Goal: Obtain resource: Obtain resource

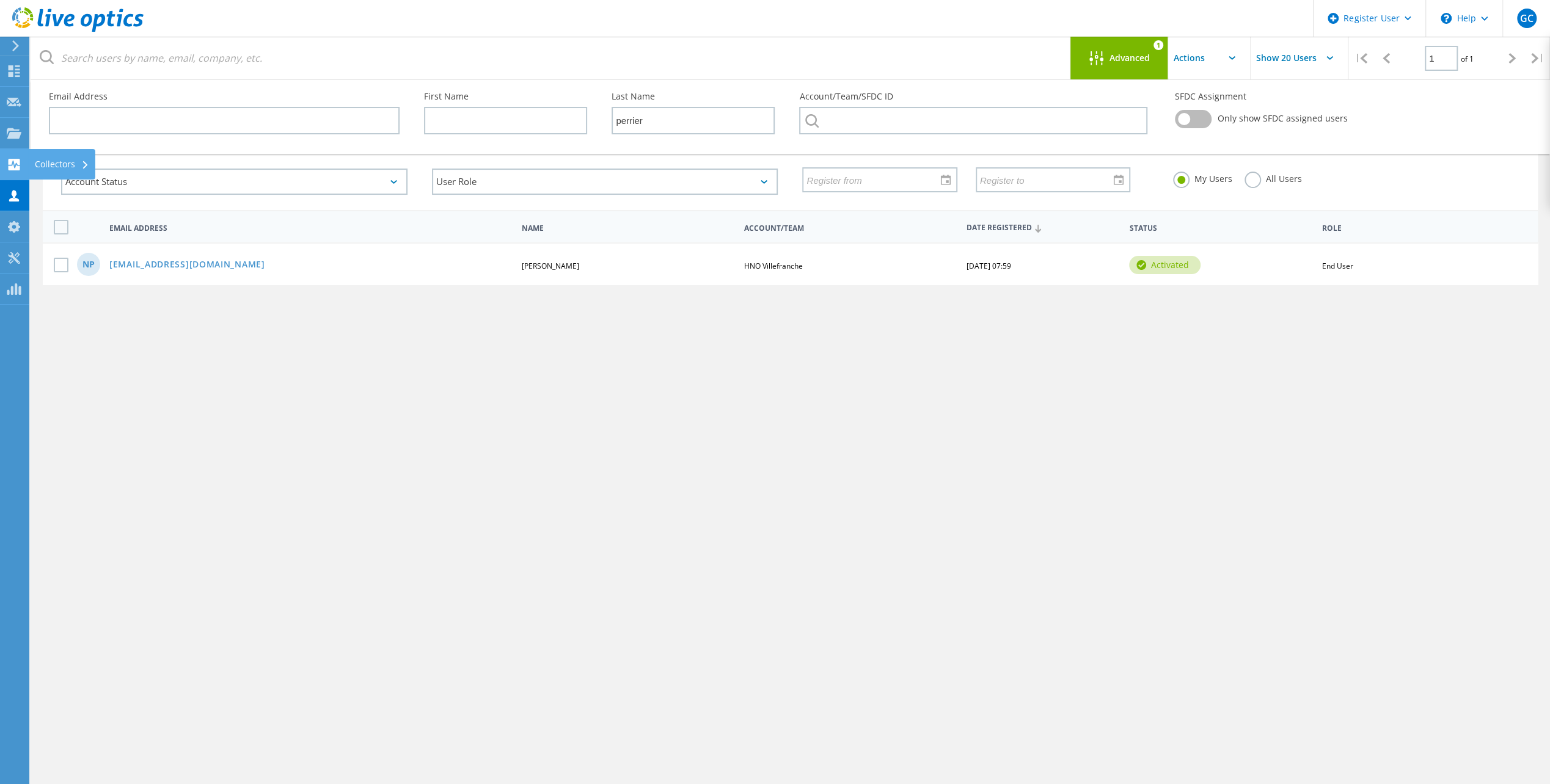
click at [11, 171] on div at bounding box center [13, 166] width 14 height 13
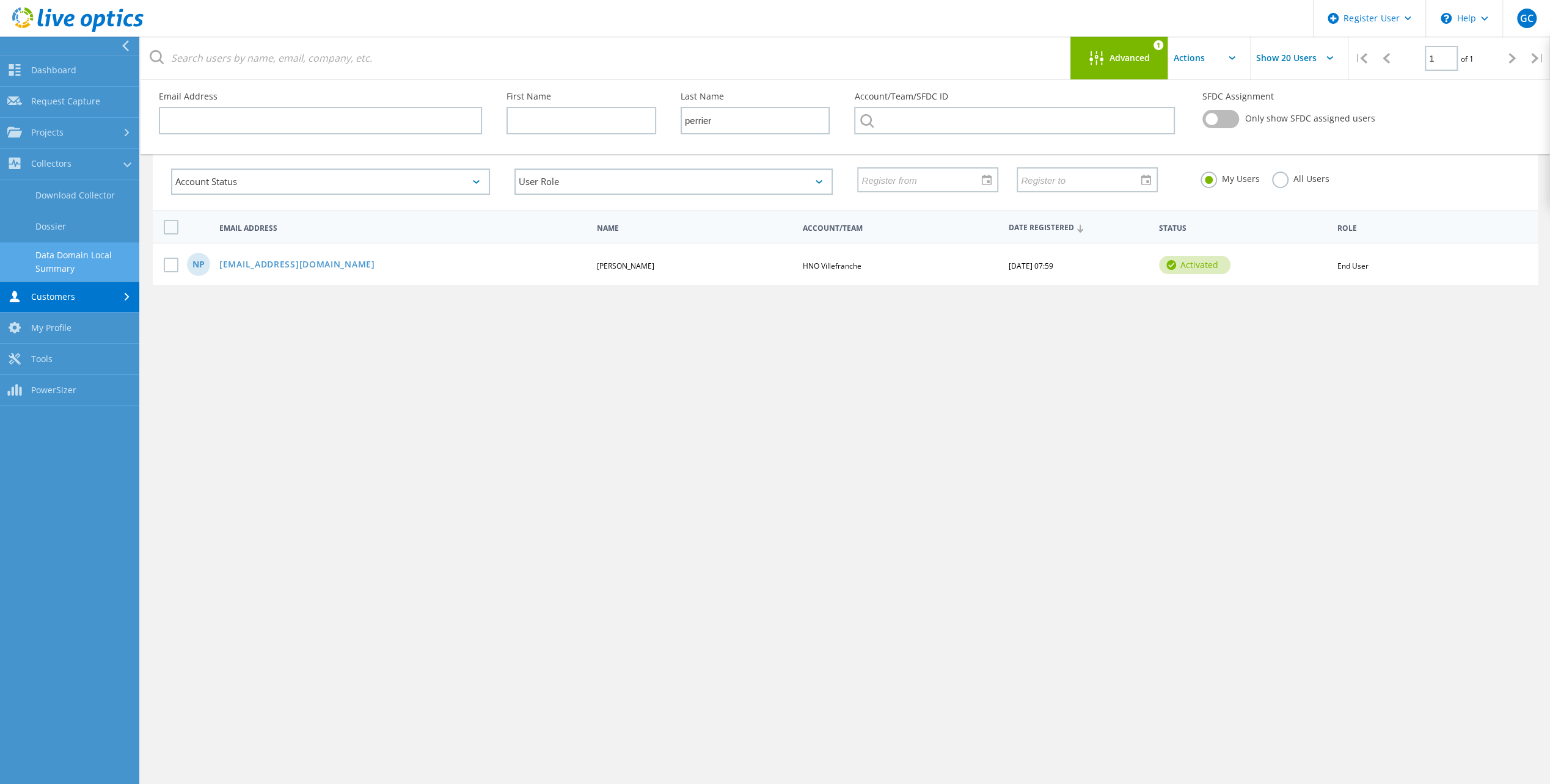
click at [73, 258] on link "Data Domain Local Summary" at bounding box center [69, 262] width 139 height 39
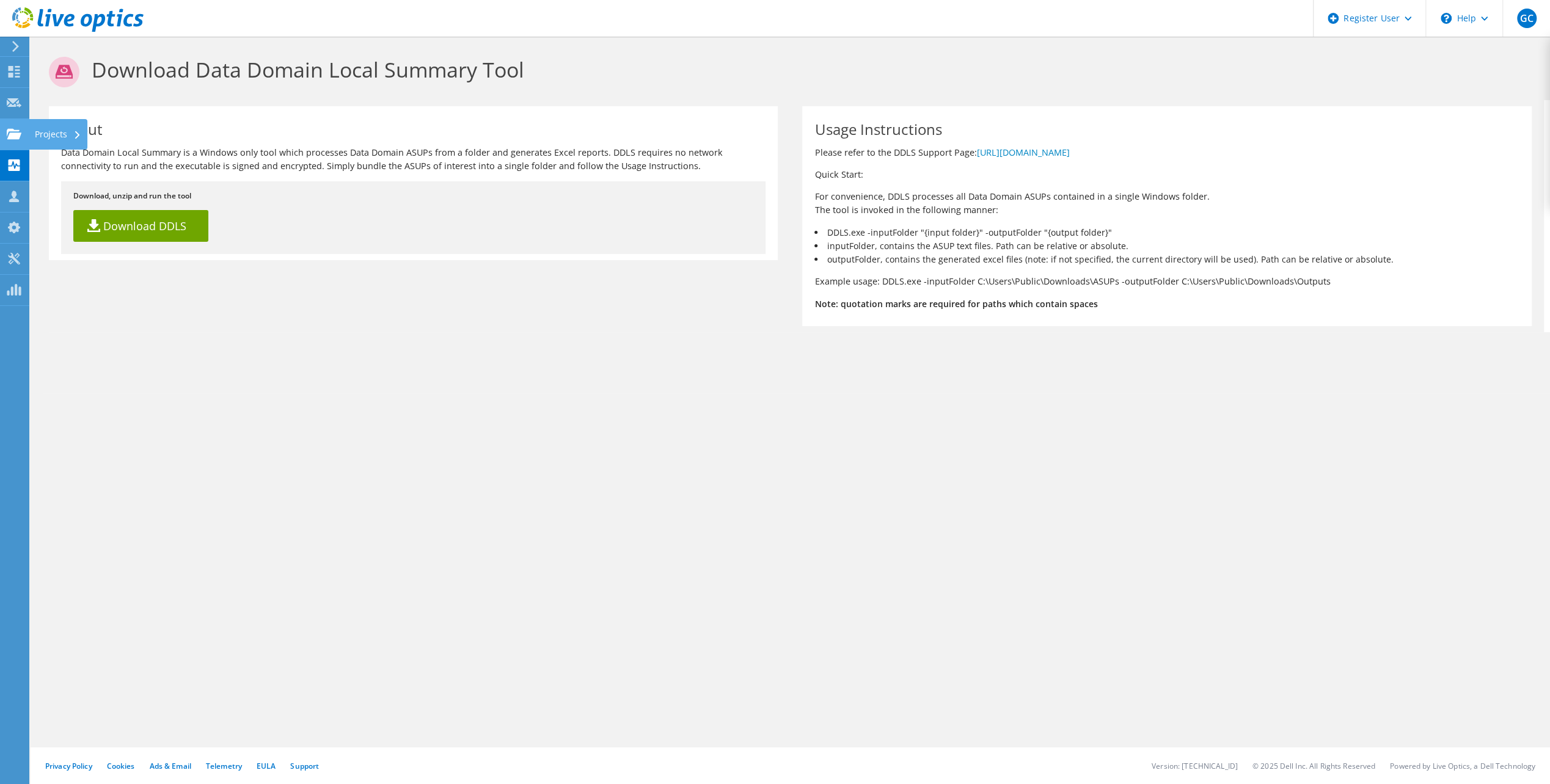
click at [15, 136] on use at bounding box center [13, 133] width 14 height 11
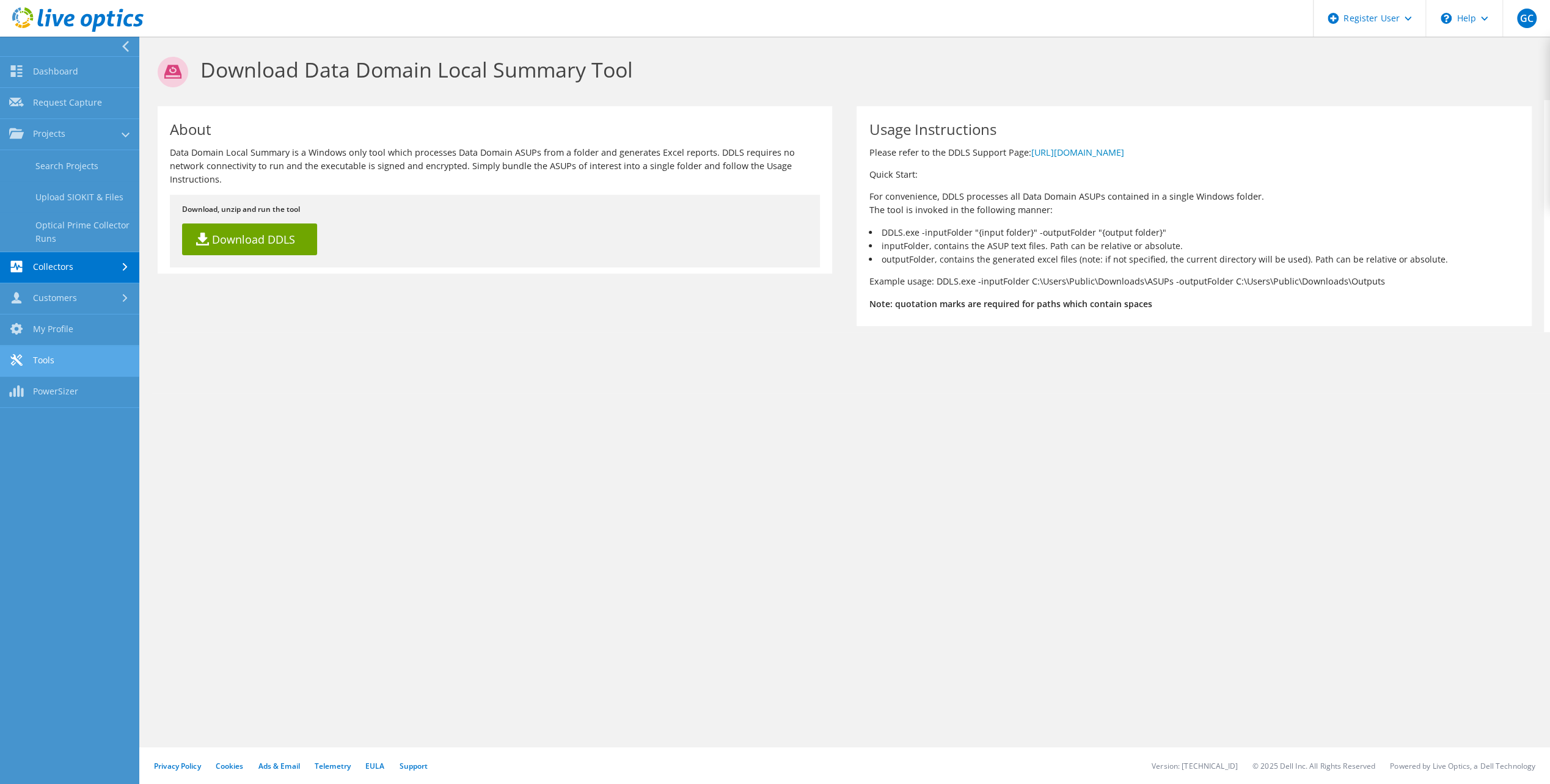
click at [48, 364] on link "Tools" at bounding box center [69, 361] width 139 height 31
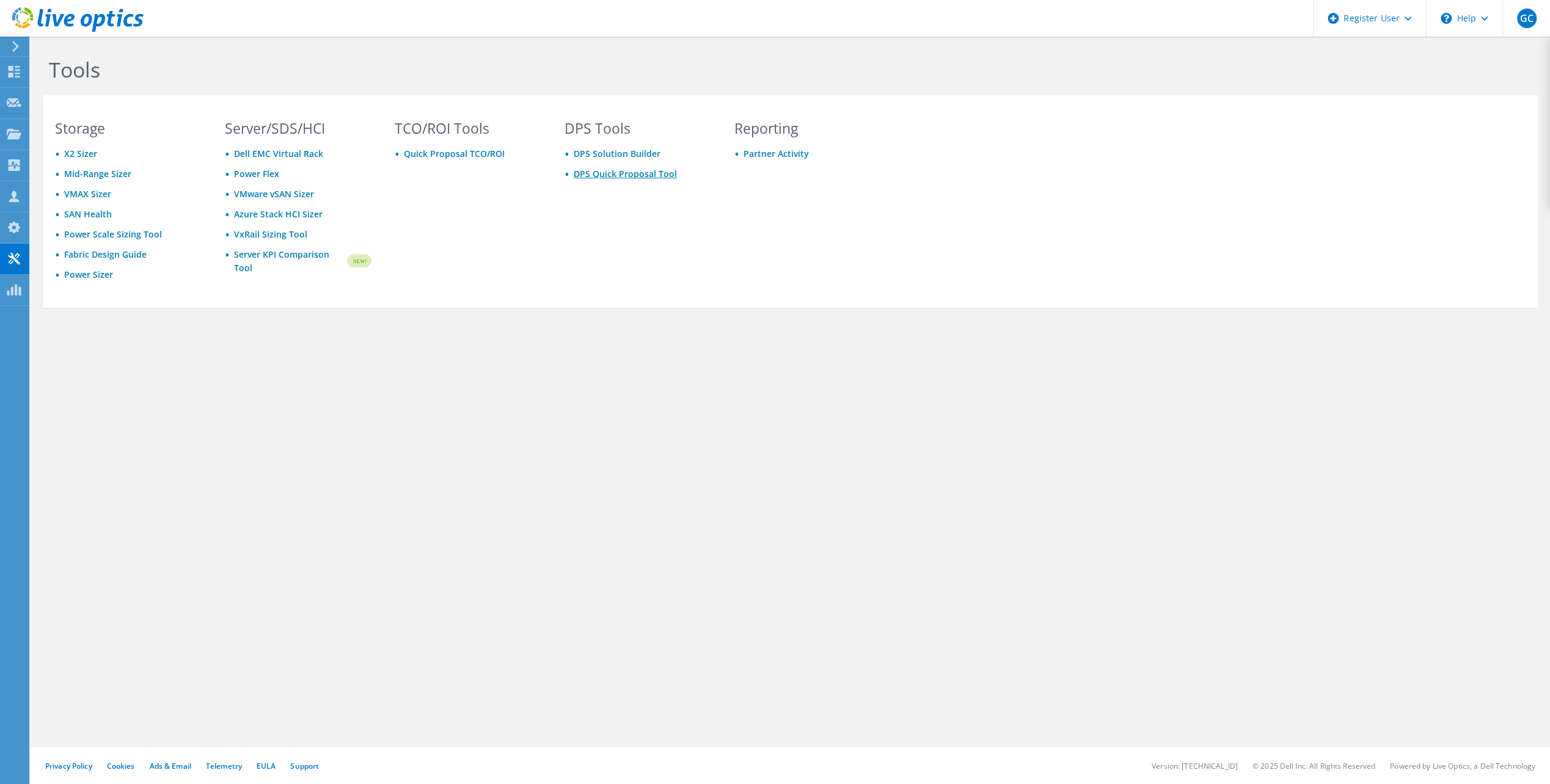
click at [621, 176] on link "DPS Quick Proposal Tool" at bounding box center [625, 173] width 104 height 12
click at [584, 152] on link "DPS Solution Builder" at bounding box center [616, 153] width 86 height 12
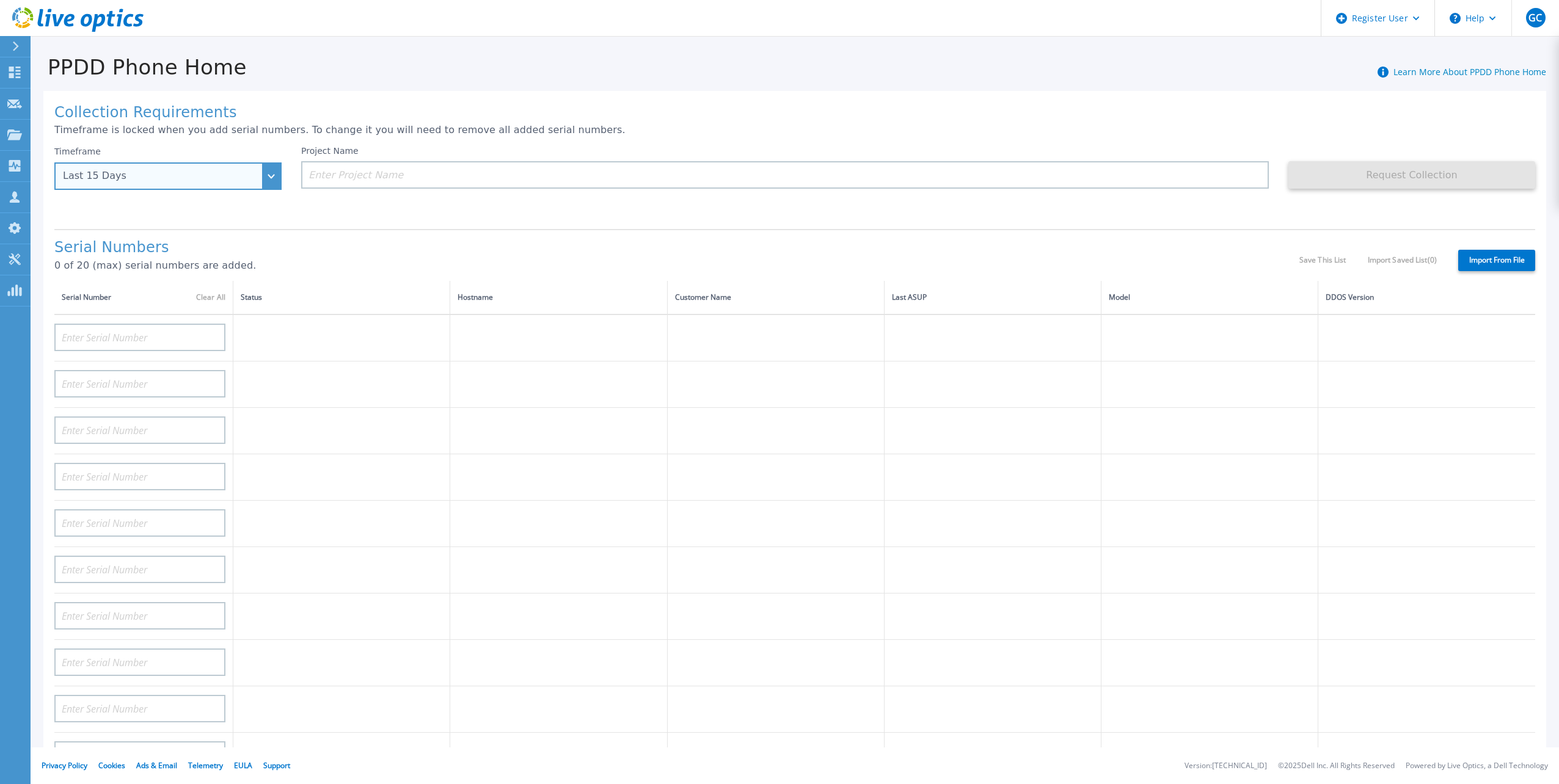
click at [277, 173] on div "Last 15 Days" at bounding box center [168, 175] width 227 height 28
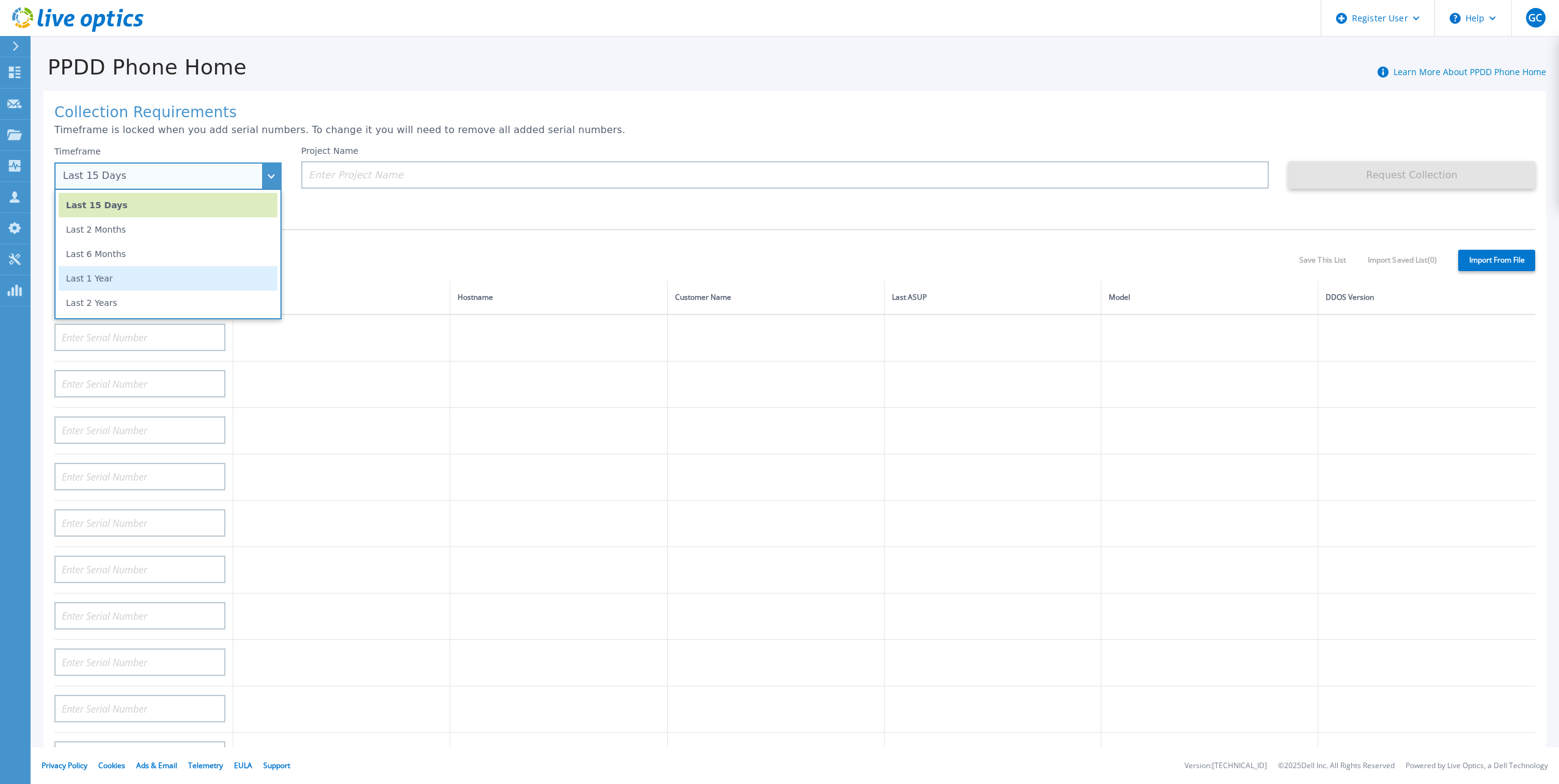
click at [171, 273] on li "Last 1 Year" at bounding box center [168, 278] width 219 height 24
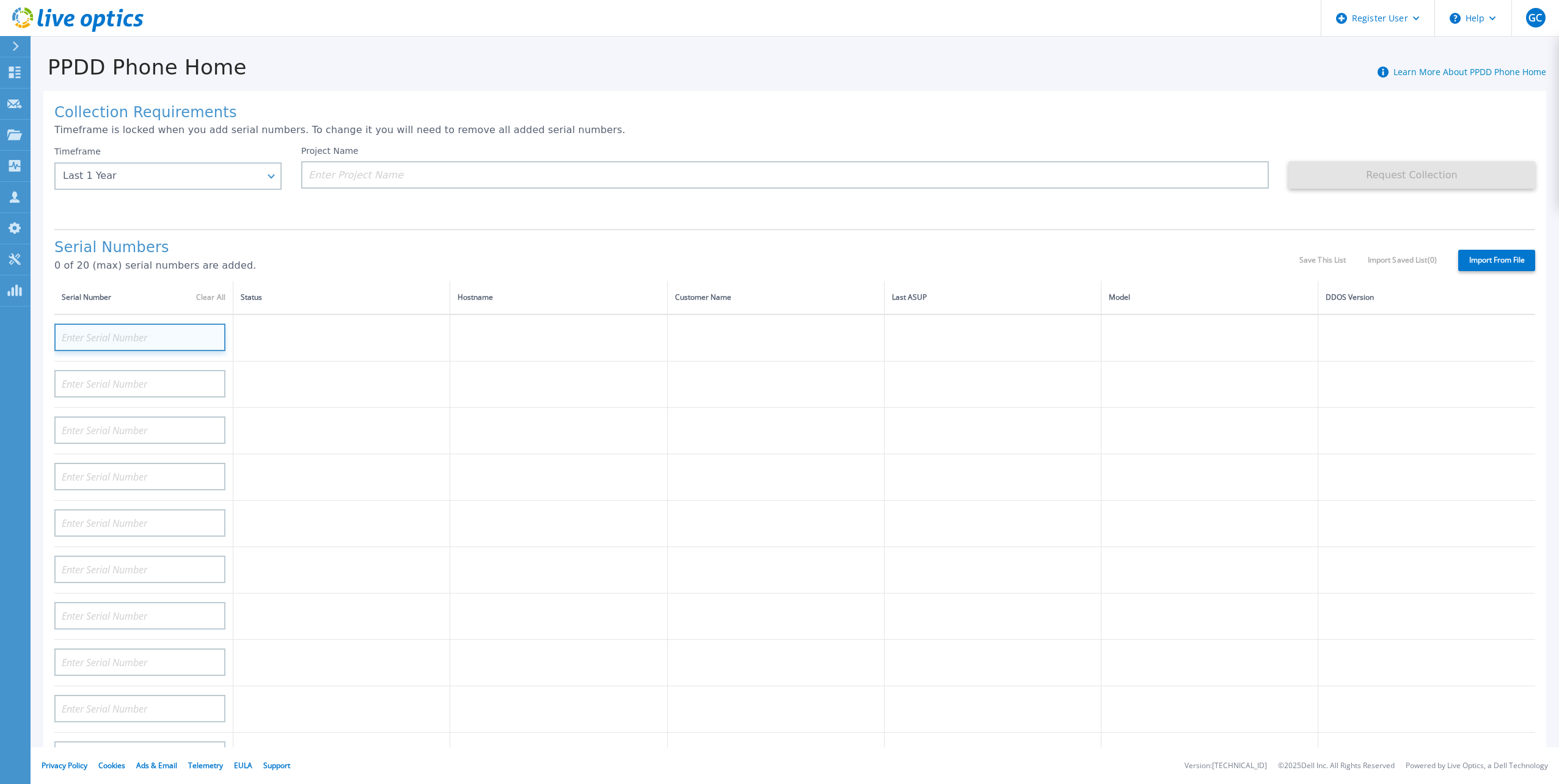
click at [148, 324] on input at bounding box center [140, 337] width 171 height 28
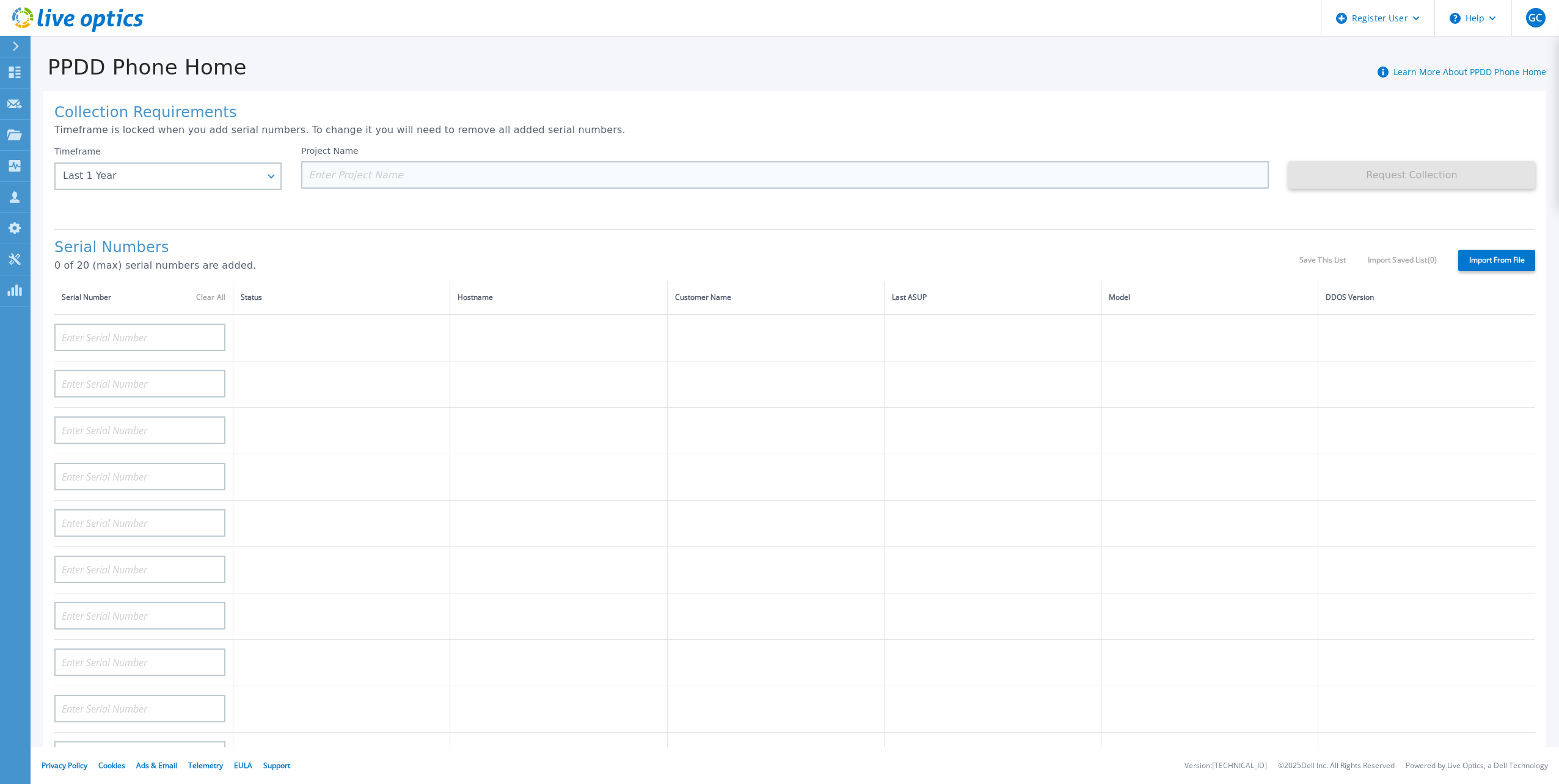
click at [320, 174] on input at bounding box center [784, 174] width 967 height 28
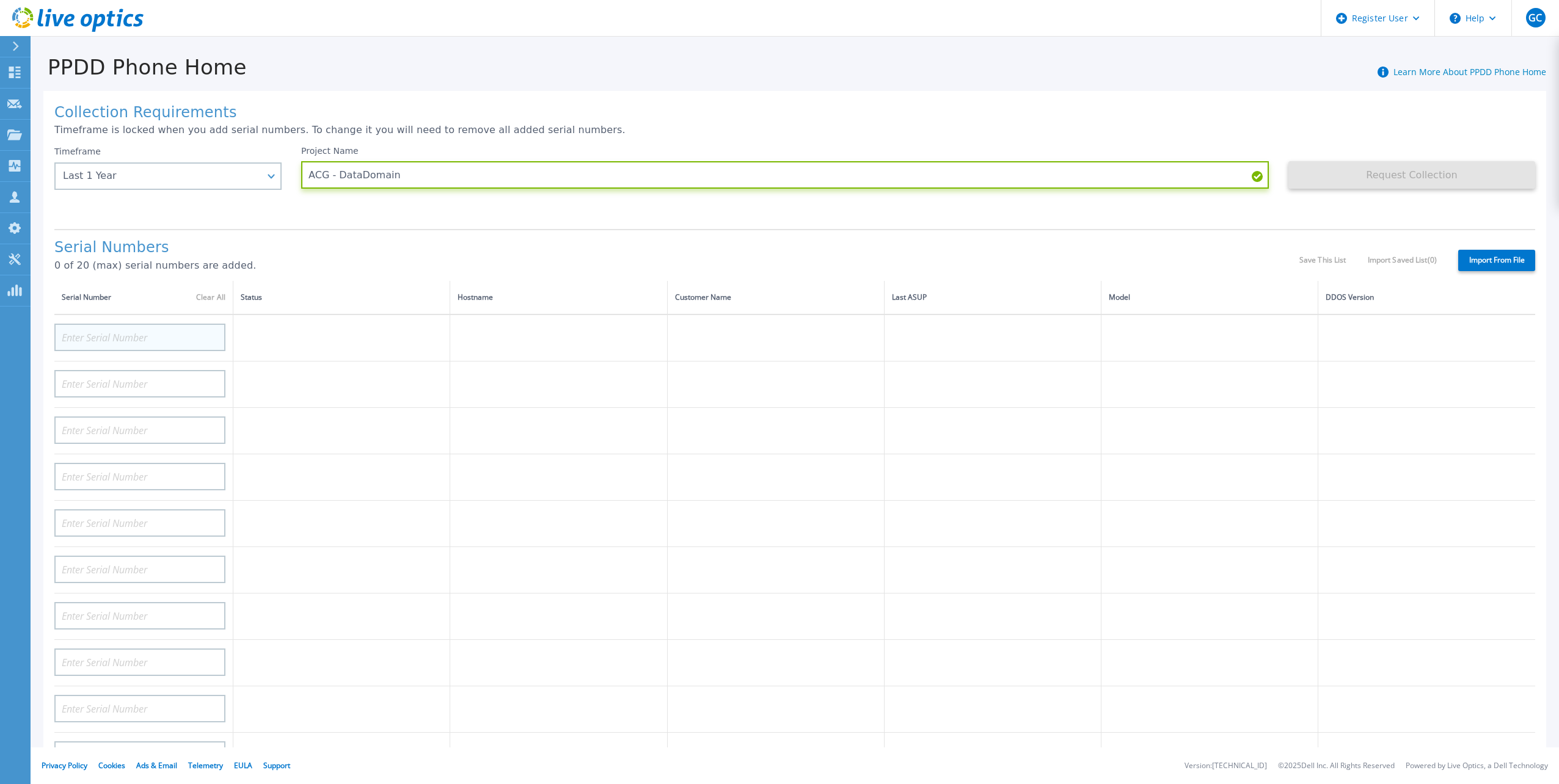
type input "ACG - DataDomain"
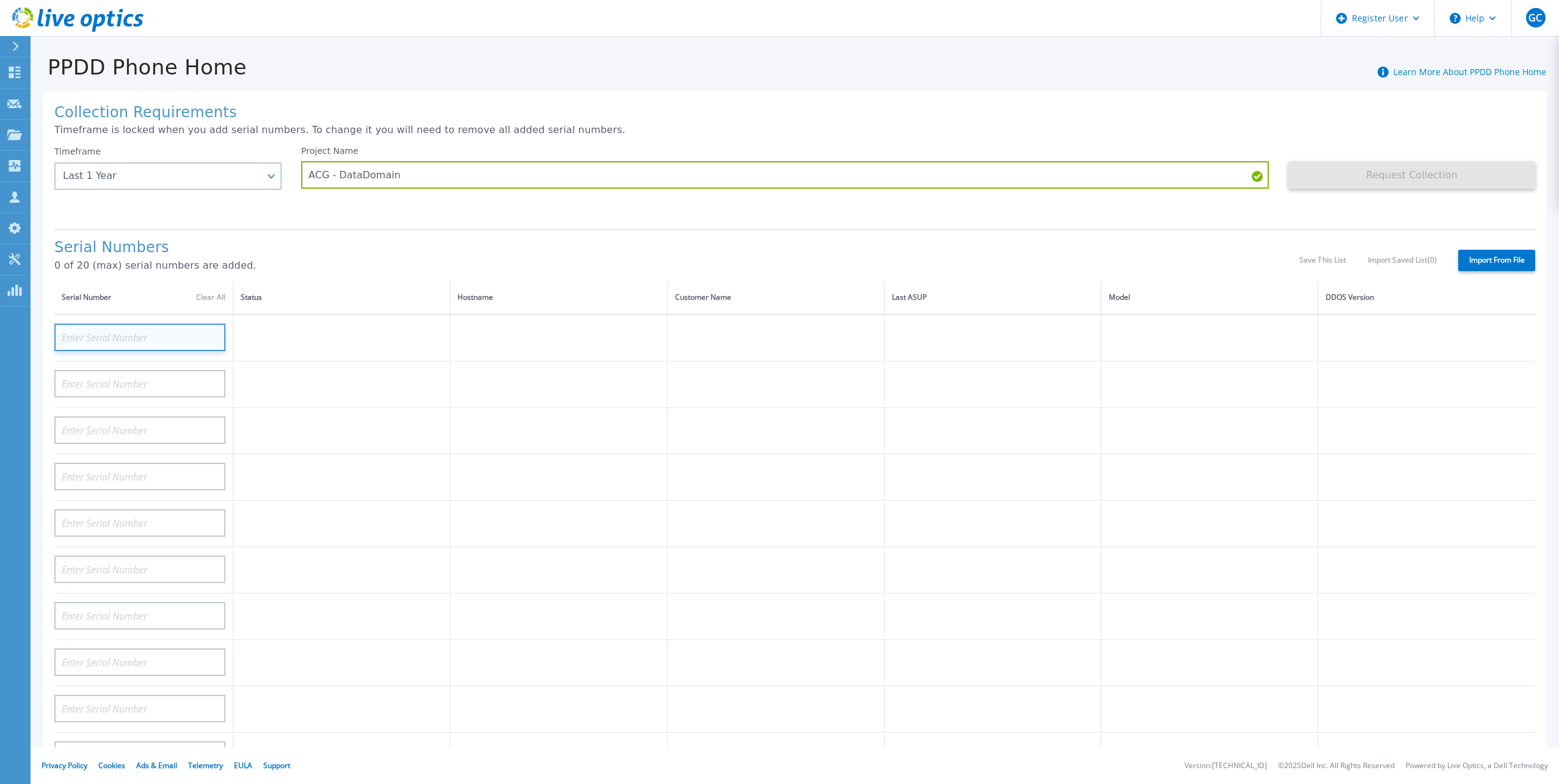
click at [164, 325] on input at bounding box center [140, 337] width 171 height 28
click at [137, 324] on input at bounding box center [140, 337] width 171 height 28
paste input "J4J8994"
type input "J4J8994"
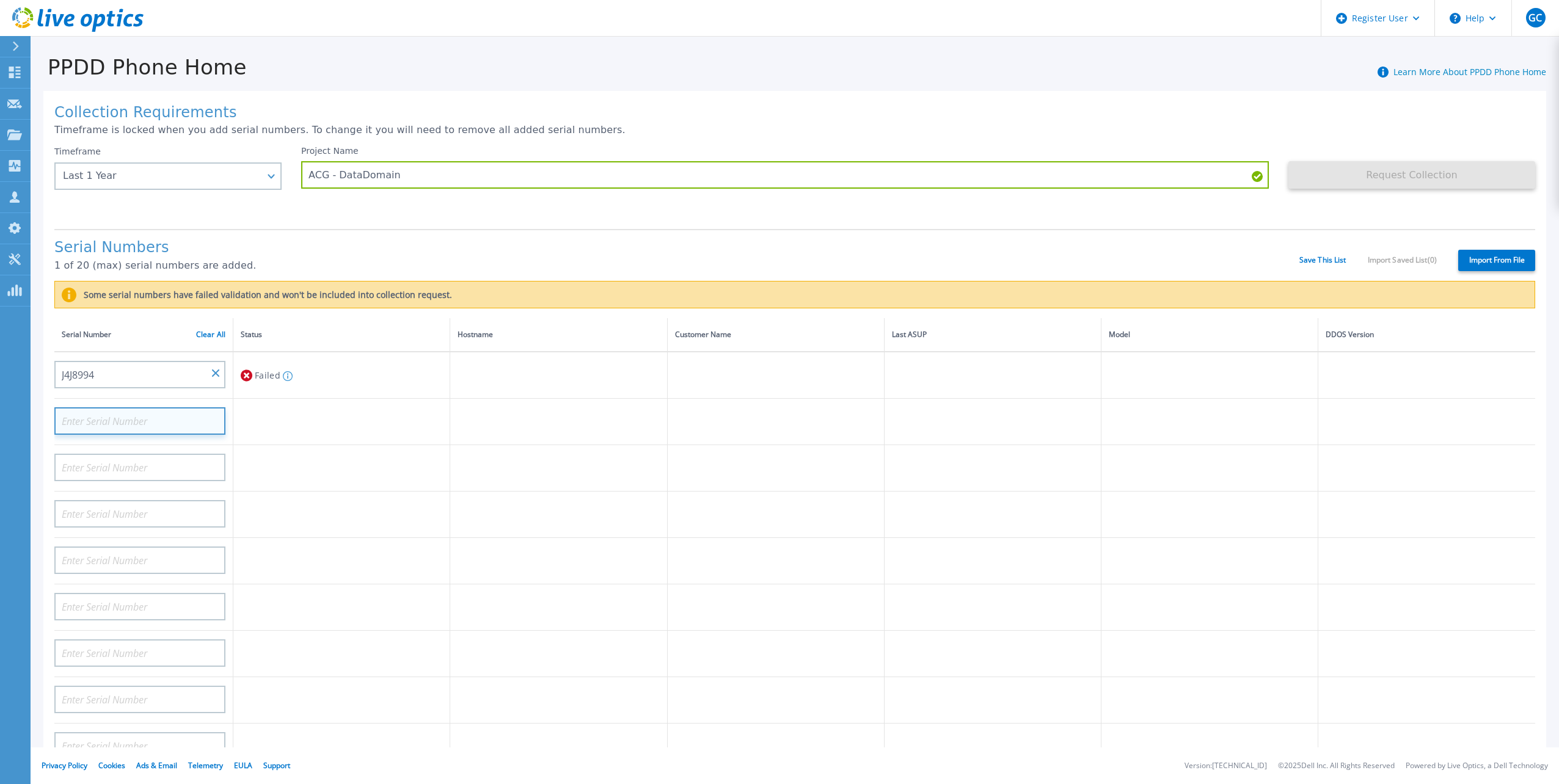
click at [86, 407] on input at bounding box center [140, 421] width 171 height 28
paste input "84FX894"
type input "84FX894"
paste input "17682867976"
type input "17682867976"
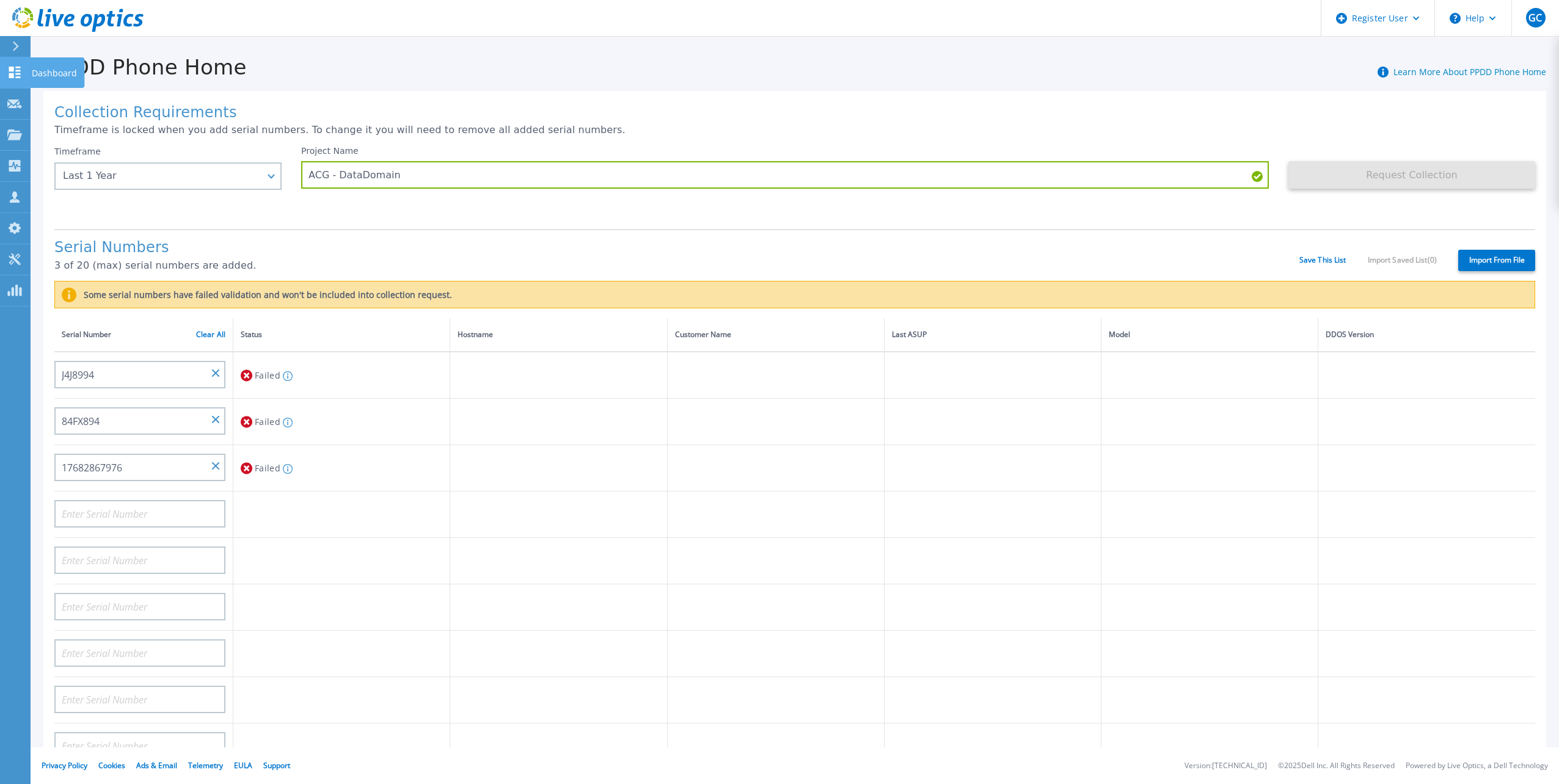
click at [14, 77] on icon at bounding box center [14, 72] width 14 height 12
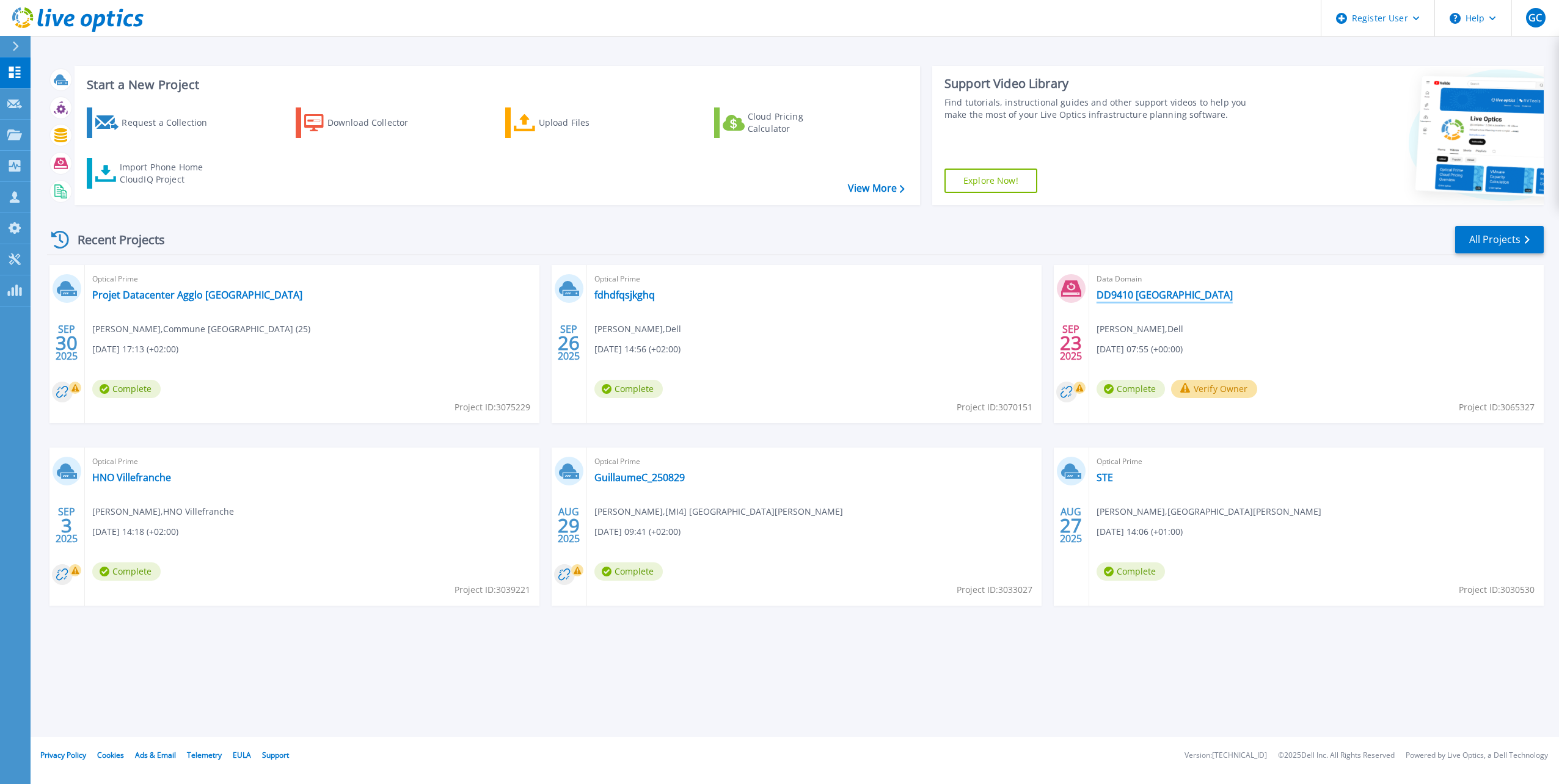
click at [1172, 297] on link "DD9410 [GEOGRAPHIC_DATA]" at bounding box center [1165, 294] width 136 height 12
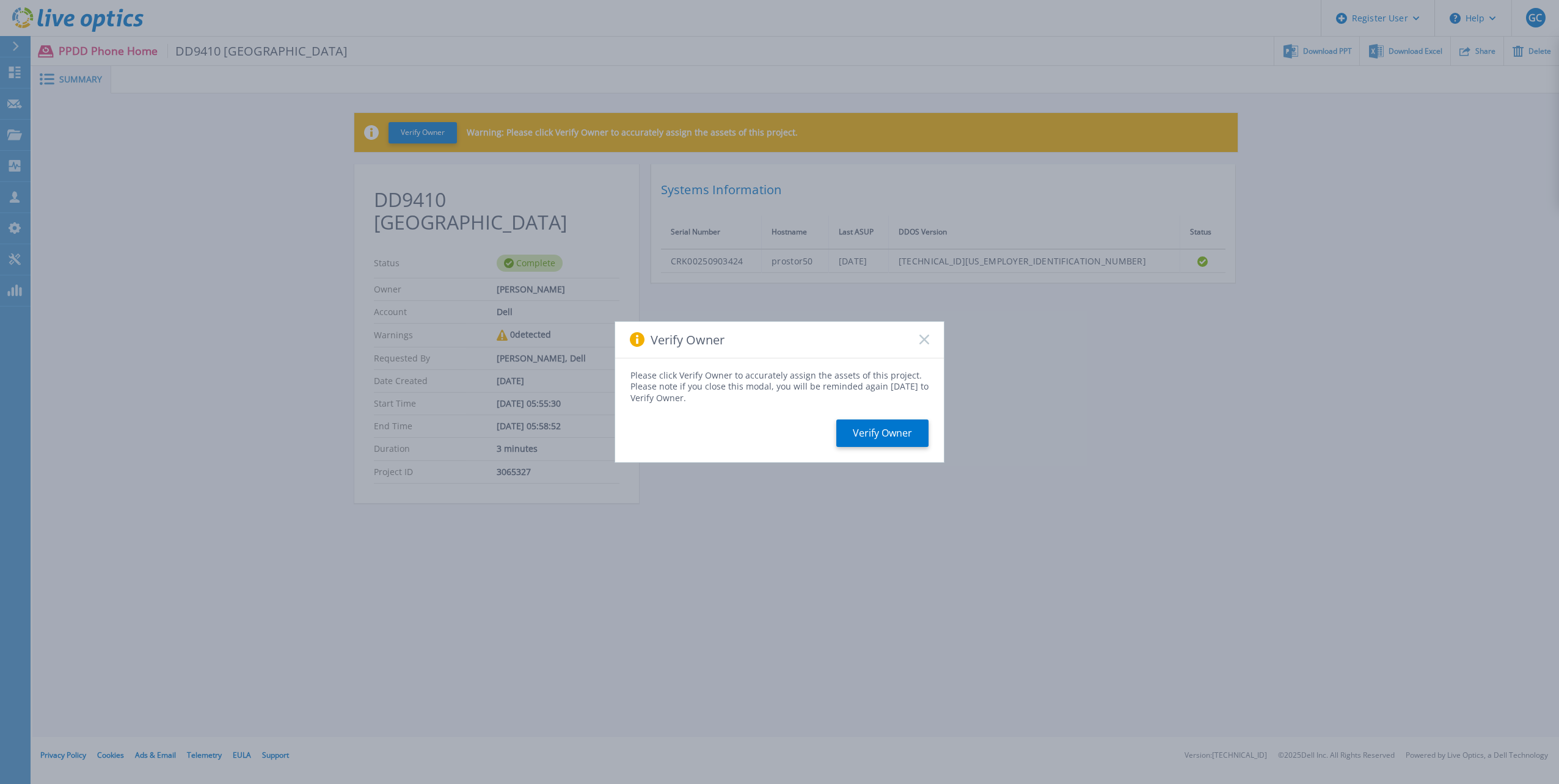
click at [925, 339] on rect at bounding box center [923, 339] width 11 height 11
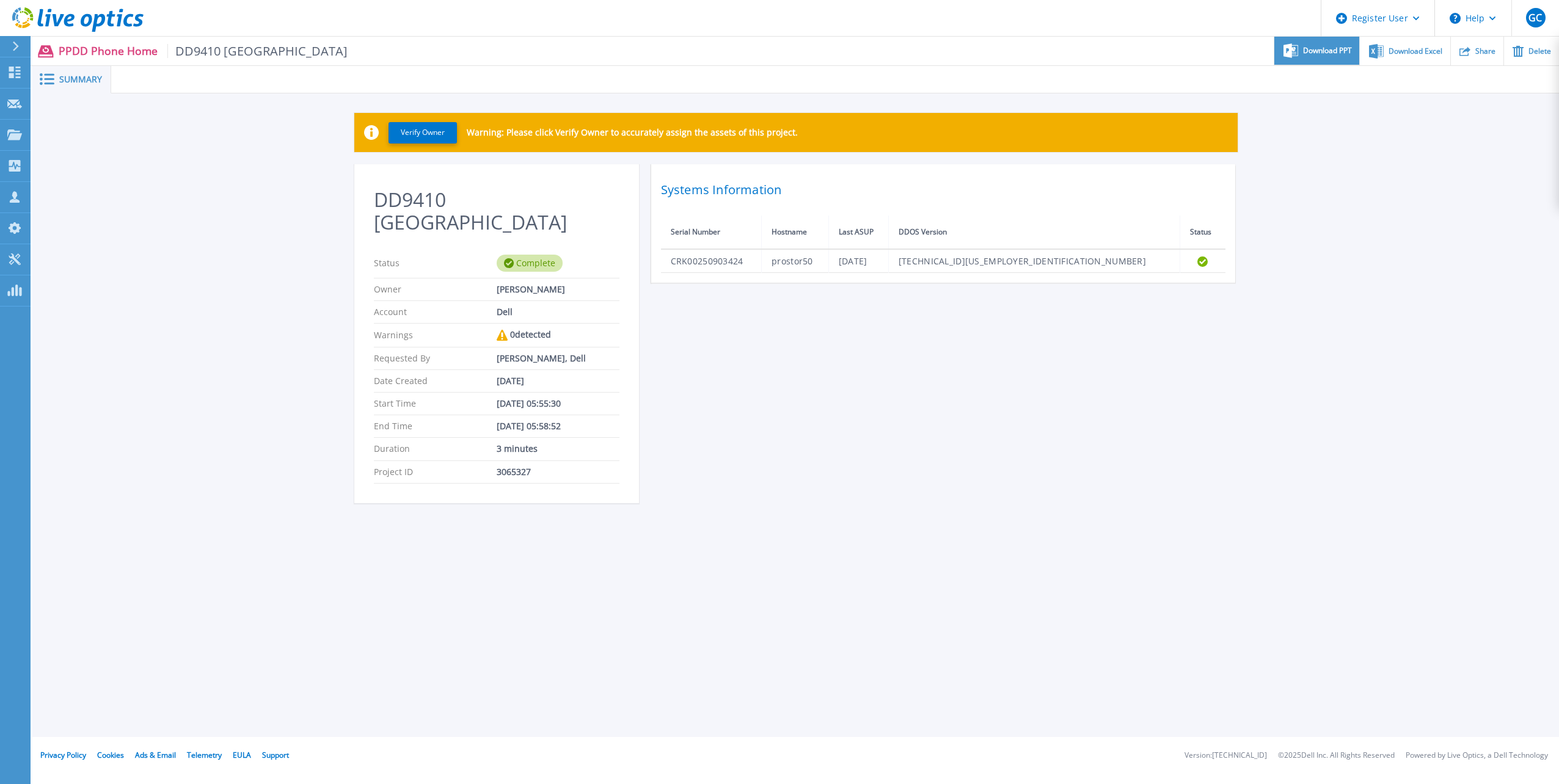
click at [1310, 51] on span "Download PPT" at bounding box center [1327, 51] width 49 height 8
